Goal: Task Accomplishment & Management: Use online tool/utility

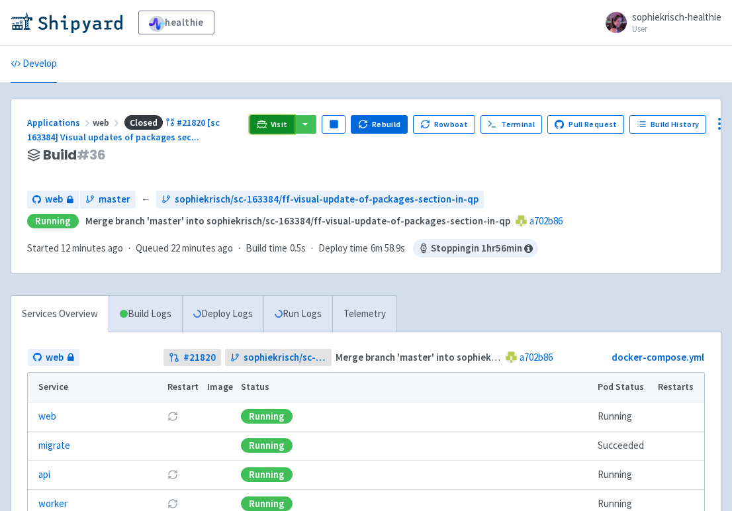
click at [277, 127] on span "Visit" at bounding box center [279, 124] width 17 height 11
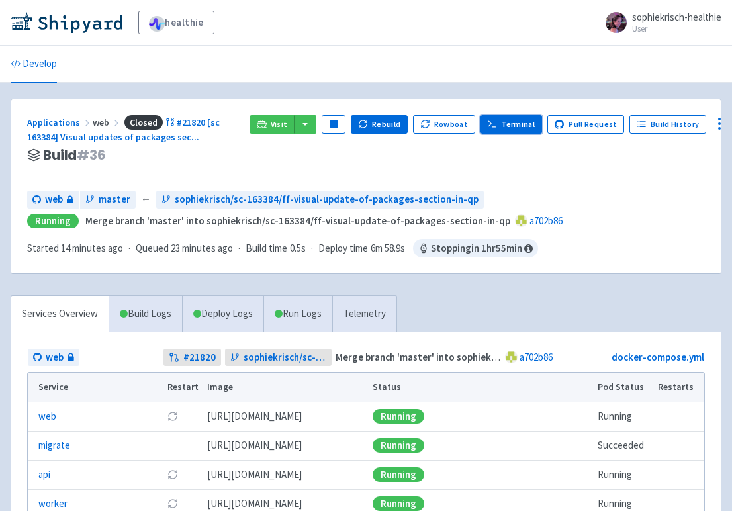
click at [514, 127] on link "Terminal" at bounding box center [511, 124] width 62 height 19
